Goal: Information Seeking & Learning: Check status

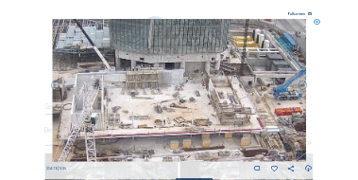
scroll to position [76, 0]
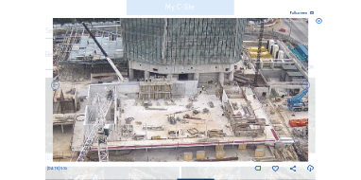
drag, startPoint x: 164, startPoint y: 68, endPoint x: 177, endPoint y: 79, distance: 16.7
click at [177, 79] on img at bounding box center [180, 90] width 255 height 144
click at [318, 22] on icon at bounding box center [319, 21] width 7 height 7
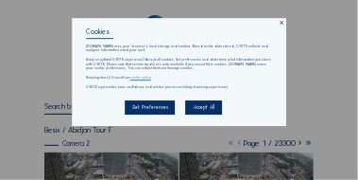
click at [283, 24] on icon at bounding box center [282, 23] width 6 height 6
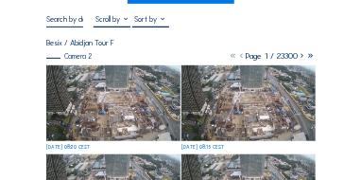
scroll to position [94, 0]
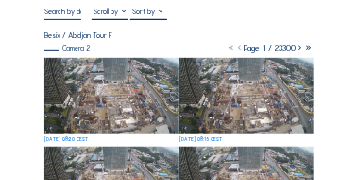
click at [154, 92] on img at bounding box center [110, 95] width 133 height 75
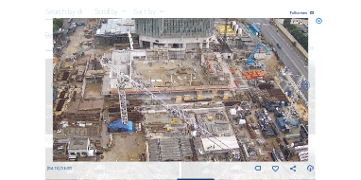
drag, startPoint x: 140, startPoint y: 77, endPoint x: 162, endPoint y: 51, distance: 34.8
click at [163, 51] on img at bounding box center [180, 90] width 255 height 144
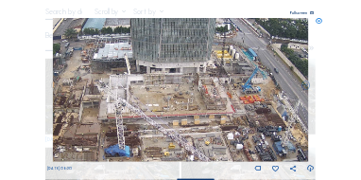
drag, startPoint x: 154, startPoint y: 80, endPoint x: 149, endPoint y: 100, distance: 20.4
click at [149, 100] on img at bounding box center [180, 90] width 255 height 144
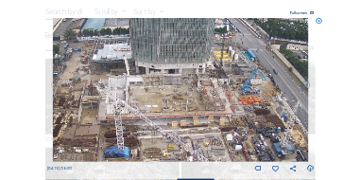
click at [318, 23] on icon at bounding box center [319, 21] width 7 height 7
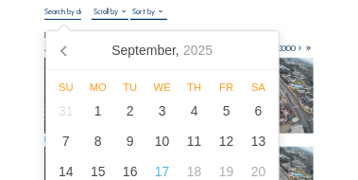
click at [77, 15] on input "text" at bounding box center [62, 11] width 37 height 9
click at [129, 168] on div "16" at bounding box center [130, 171] width 32 height 30
type input "16/09/2025 08:20"
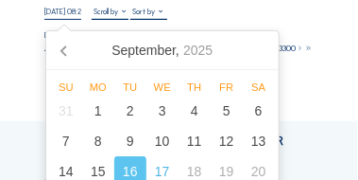
click at [275, 23] on div "16/09/2025 08:20 Fullscreen Besix / Abidjan Tour F Camera 2 Page 1 / 23300 Load…" at bounding box center [178, 50] width 268 height 87
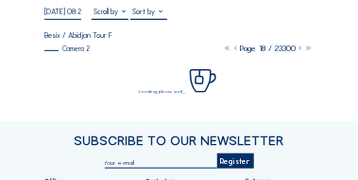
click at [67, 52] on div "Camera 2" at bounding box center [66, 48] width 45 height 7
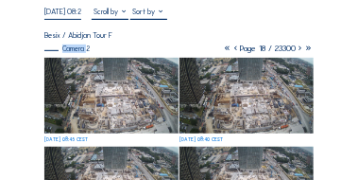
click at [72, 52] on div "Camera 2" at bounding box center [66, 48] width 45 height 7
click at [100, 87] on img at bounding box center [110, 95] width 133 height 75
